Goal: Use online tool/utility: Utilize a website feature to perform a specific function

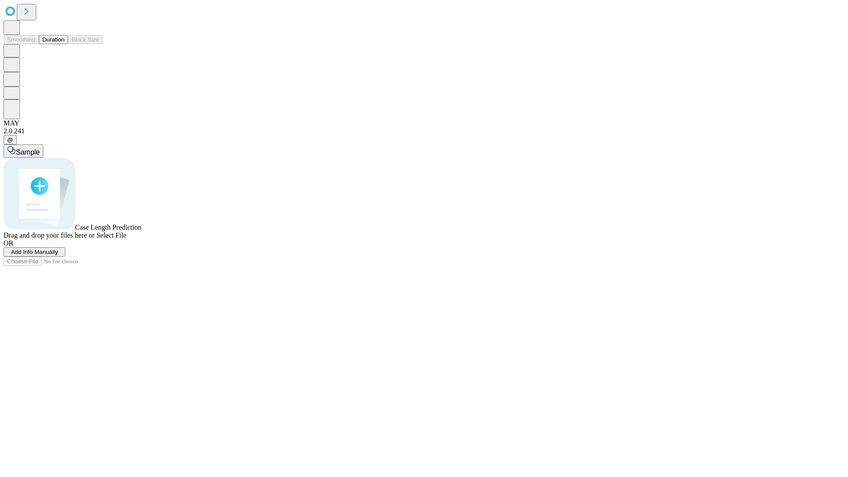
click at [64, 44] on button "Duration" at bounding box center [53, 39] width 29 height 9
click at [58, 255] on span "Add Info Manually" at bounding box center [34, 252] width 47 height 7
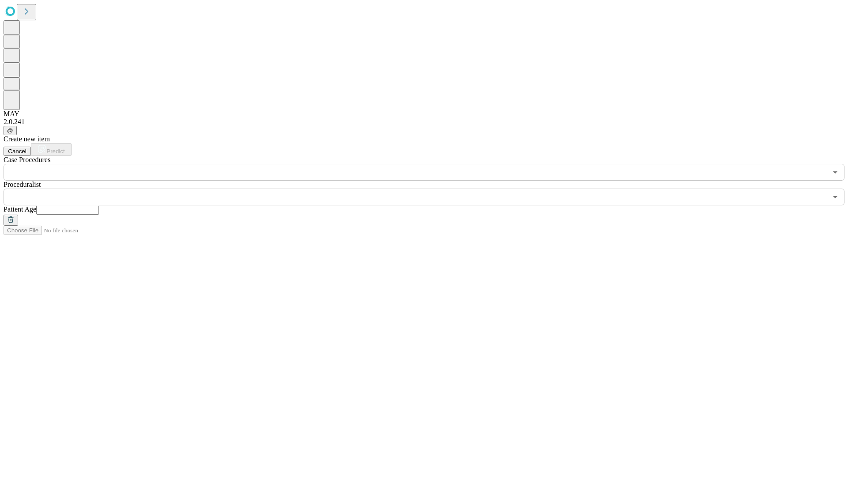
click at [99, 206] on input "text" at bounding box center [67, 210] width 63 height 9
type input "**"
click at [430, 189] on input "text" at bounding box center [416, 197] width 824 height 17
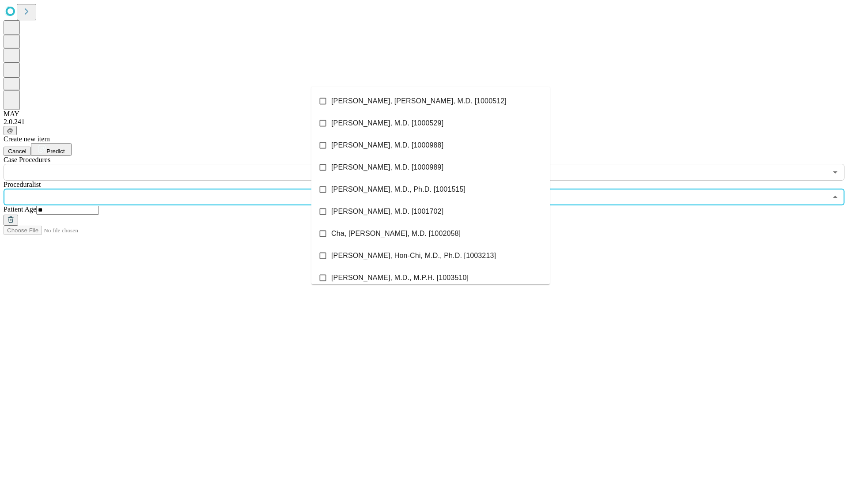
click at [431, 101] on li "[PERSON_NAME], [PERSON_NAME], M.D. [1000512]" at bounding box center [430, 101] width 238 height 22
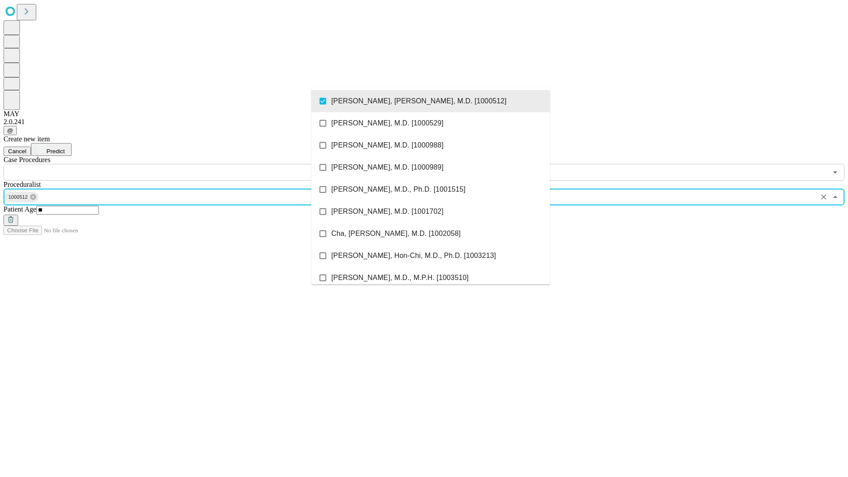
click at [185, 164] on input "text" at bounding box center [416, 172] width 824 height 17
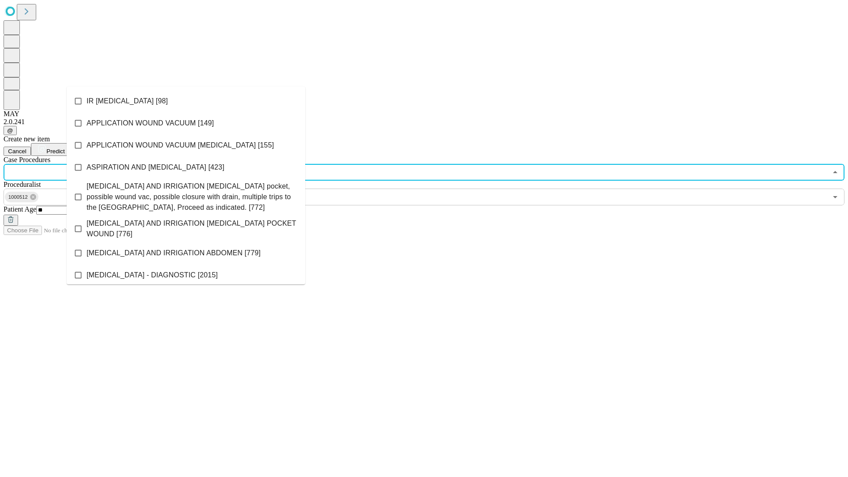
click at [186, 101] on li "IR [MEDICAL_DATA] [98]" at bounding box center [186, 101] width 238 height 22
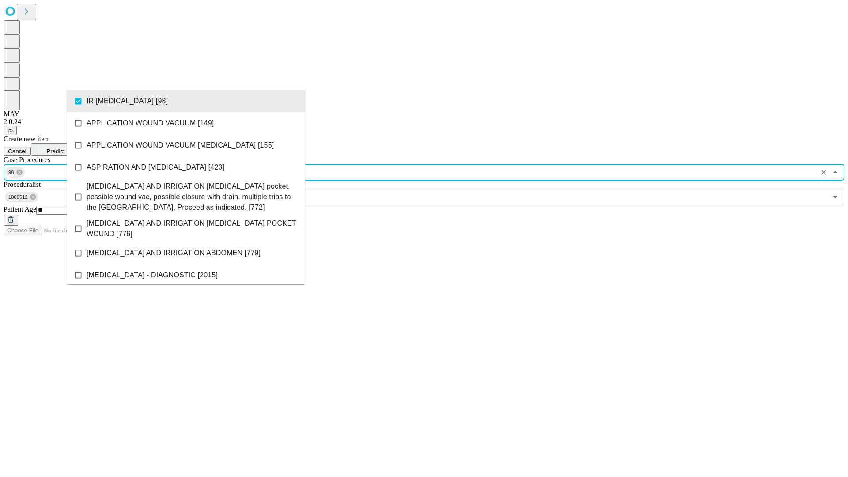
click at [64, 148] on span "Predict" at bounding box center [55, 151] width 18 height 7
